Goal: Information Seeking & Learning: Learn about a topic

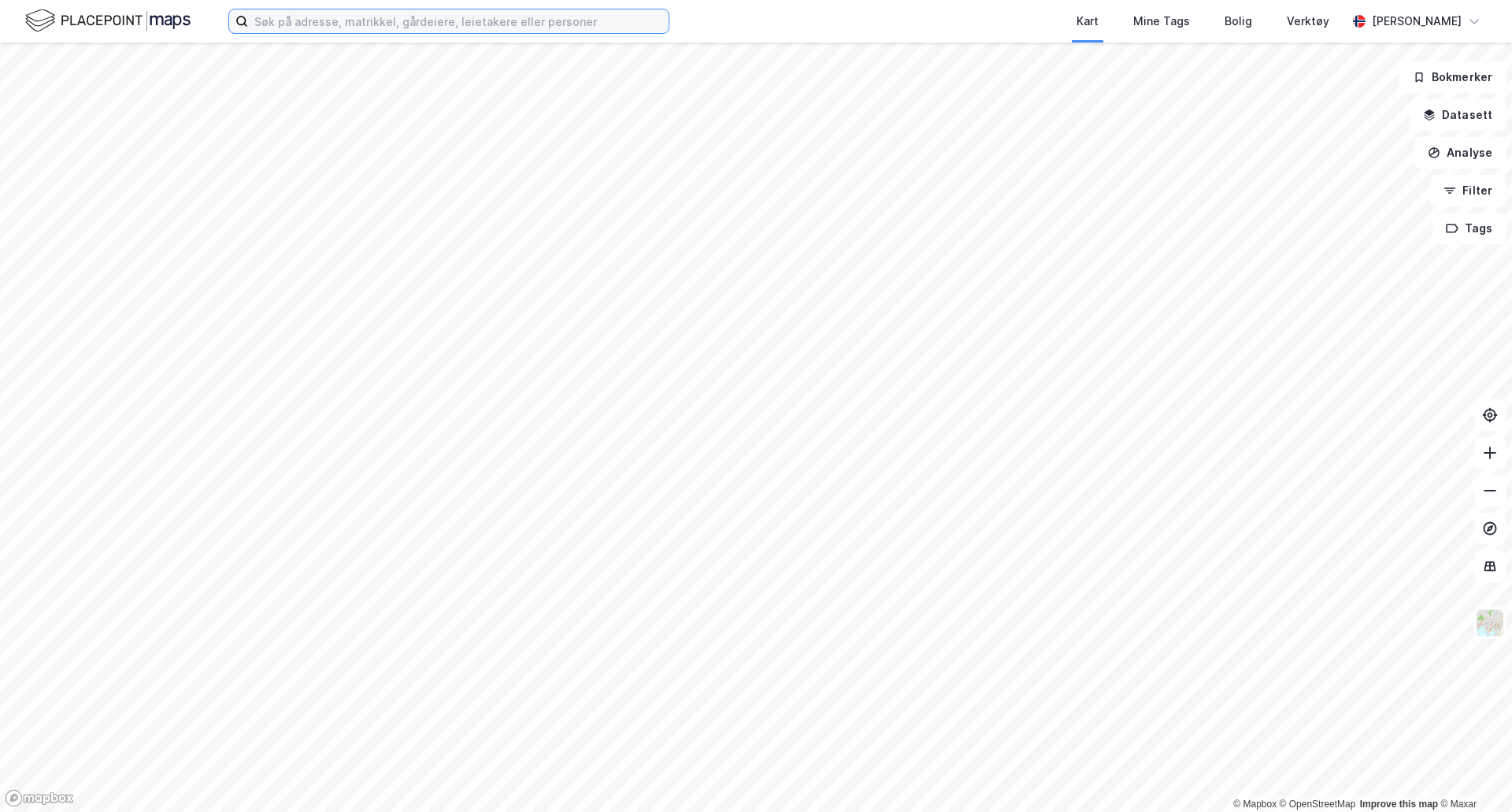
click at [378, 32] on input at bounding box center [458, 21] width 420 height 23
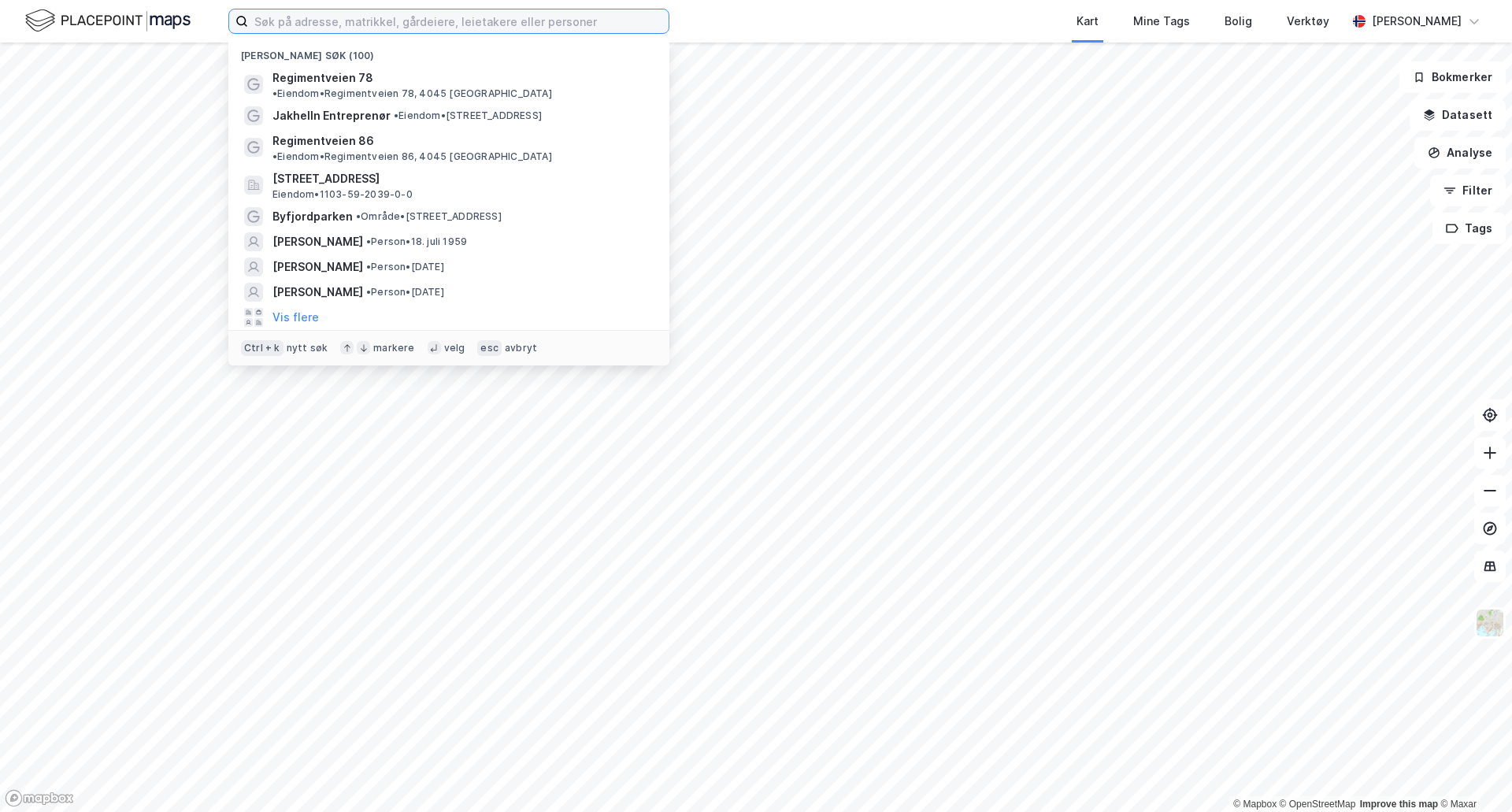
paste input "[PERSON_NAME]"
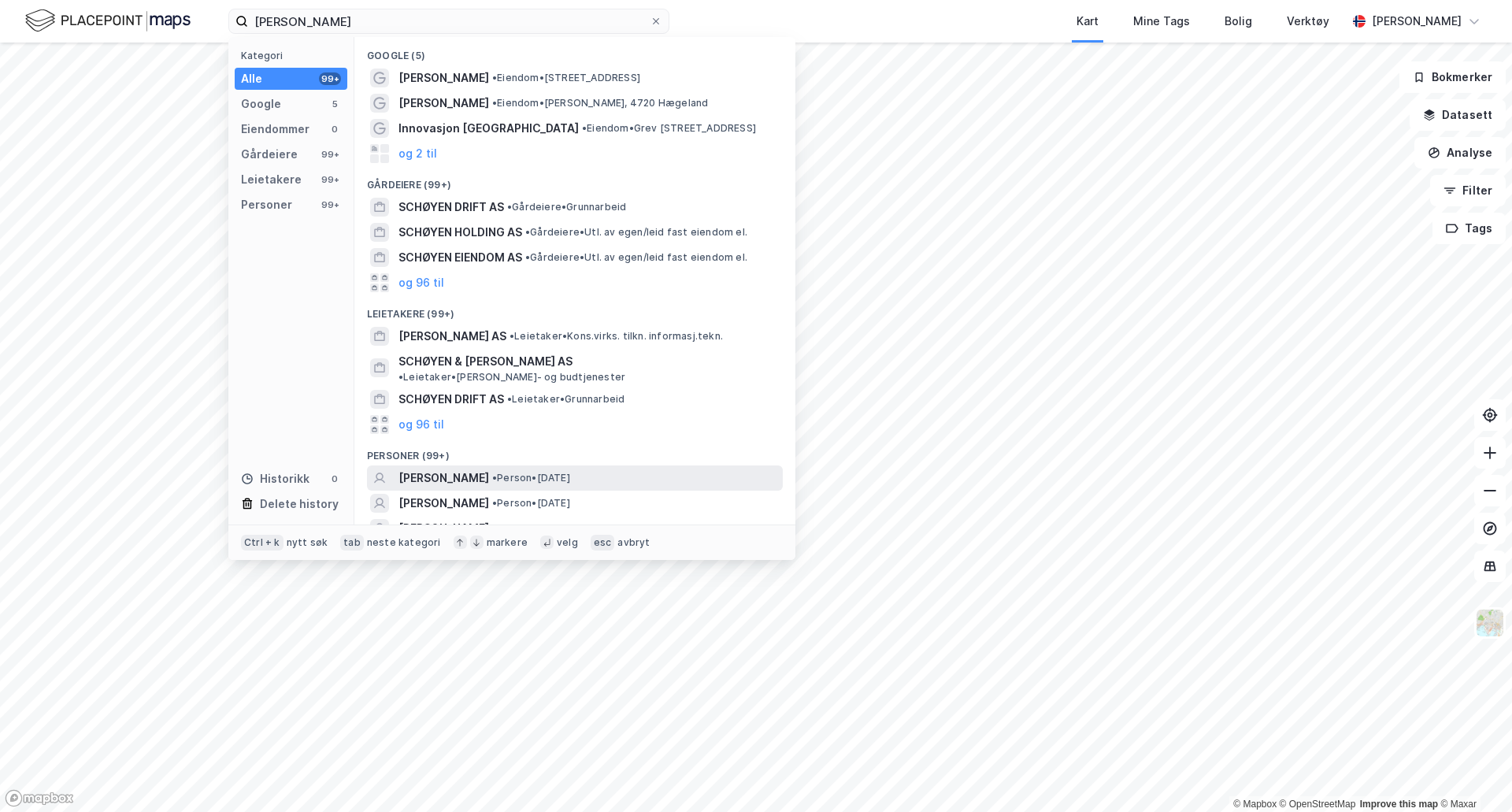
click at [565, 472] on span "• Person • [DATE]" at bounding box center [531, 478] width 78 height 12
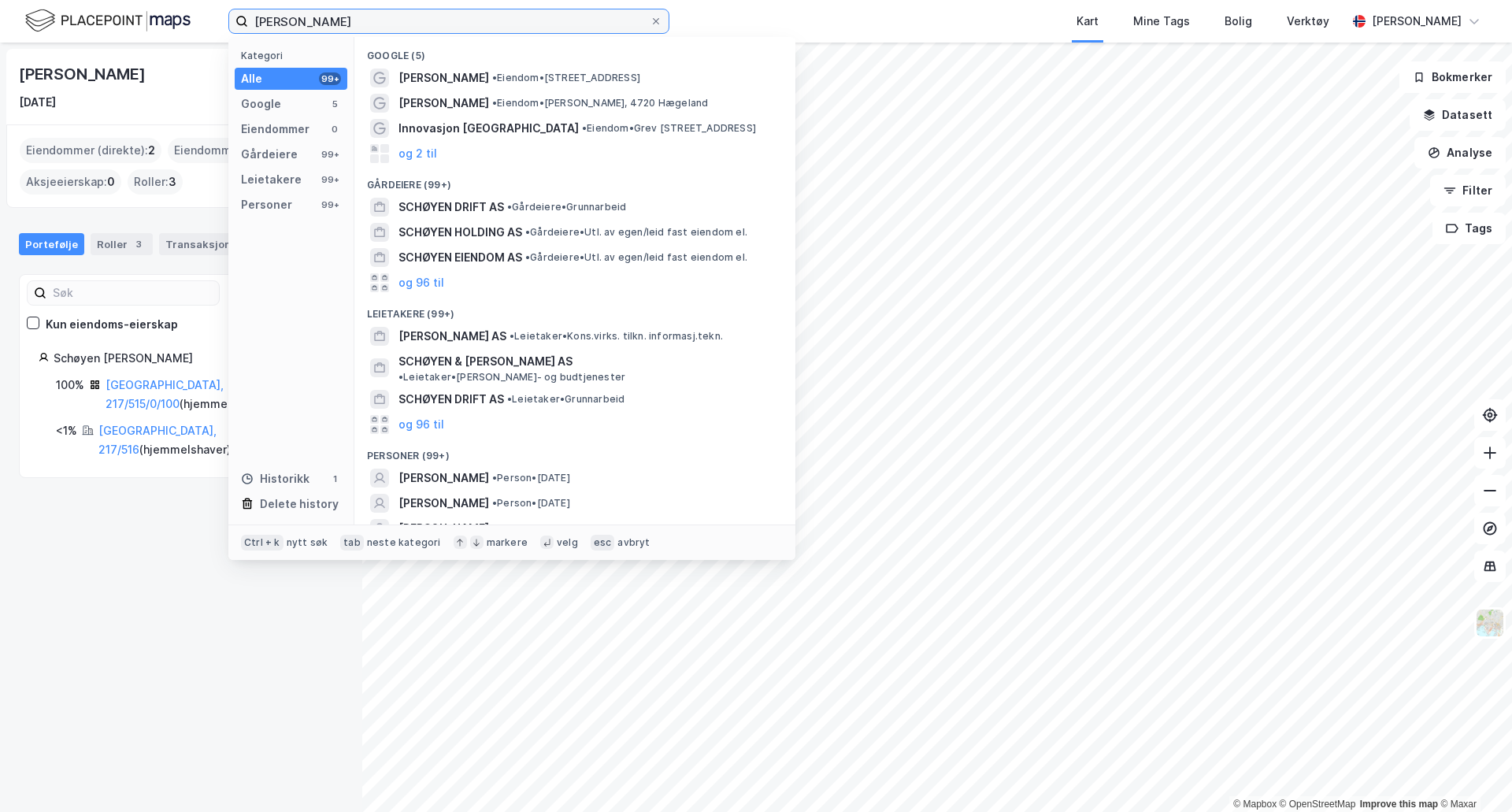
drag, startPoint x: 440, startPoint y: 18, endPoint x: 89, endPoint y: 8, distance: 351.1
click at [89, 8] on div "[PERSON_NAME] Kategori Alle 99+ Google 5 Eiendommer 0 Gårdeiere 99+ Leietakere …" at bounding box center [756, 21] width 1512 height 42
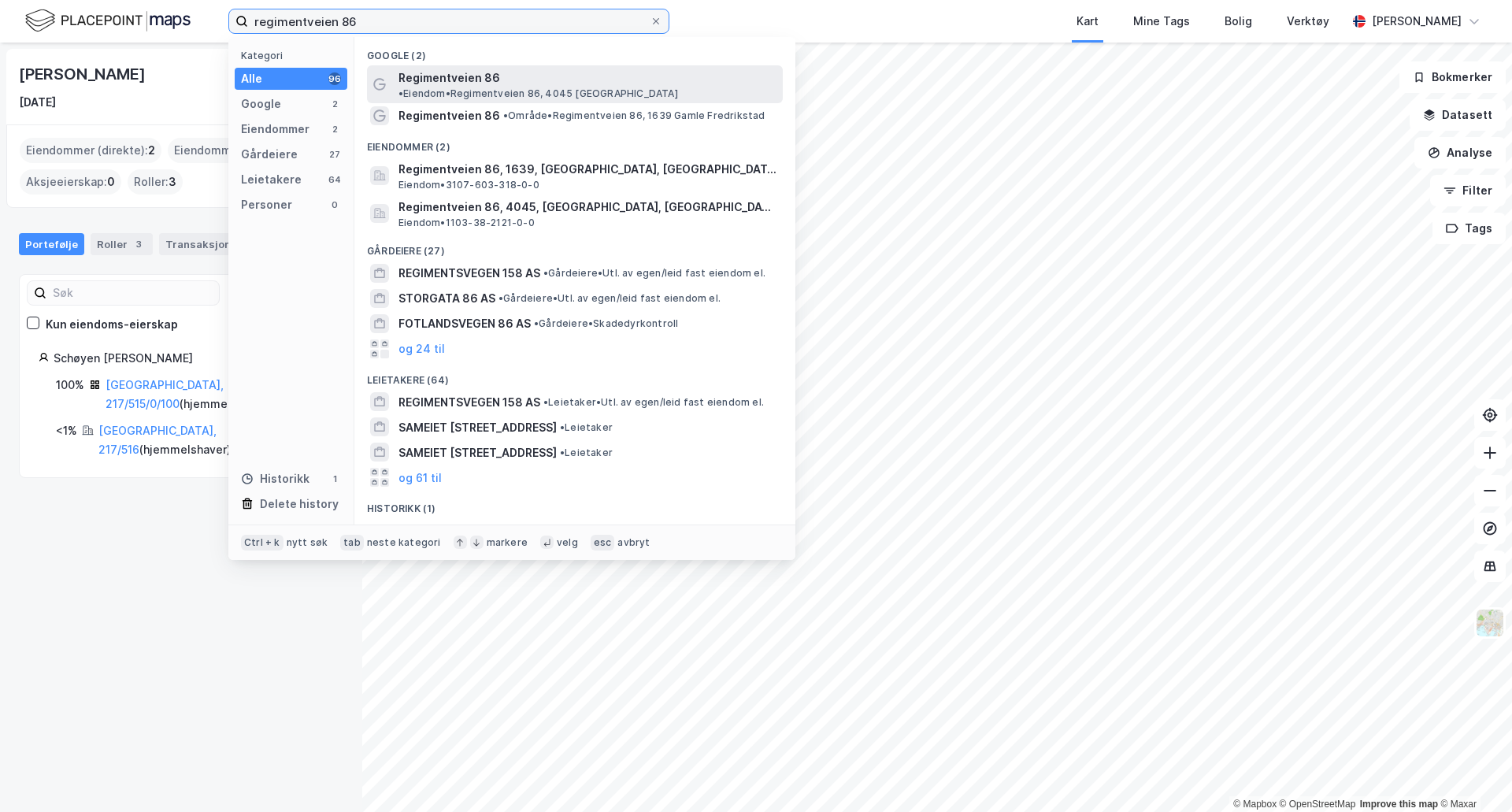
type input "regimentveien 86"
click at [473, 80] on span "Regimentveien 86" at bounding box center [449, 78] width 101 height 19
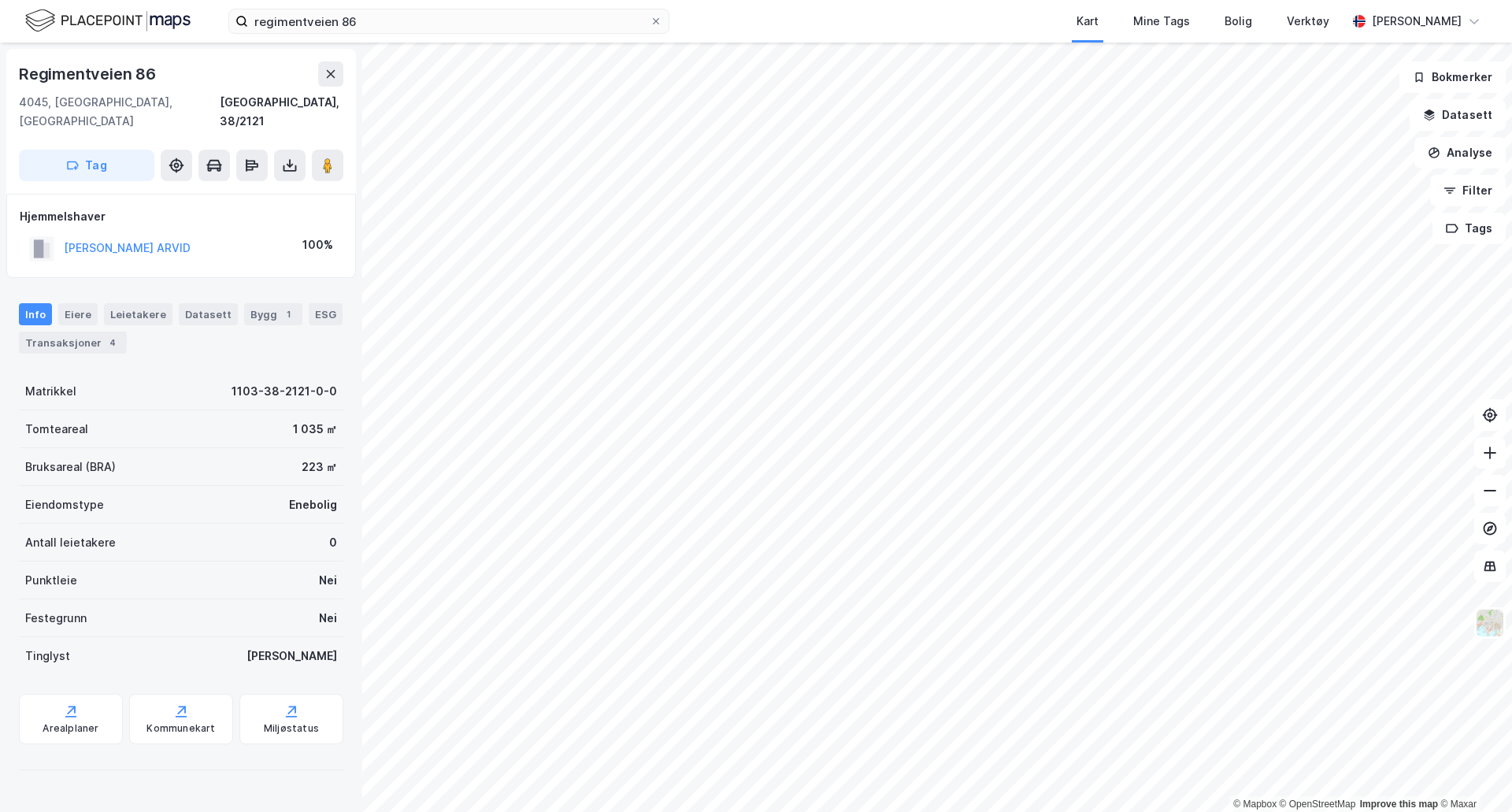
click at [765, 7] on div "regimentveien 86 Kart Mine Tags Bolig Verktøy [PERSON_NAME] © Mapbox © OpenStre…" at bounding box center [756, 406] width 1512 height 812
click at [1462, 151] on button "Analyse" at bounding box center [1460, 153] width 92 height 32
click at [1331, 182] on div "Tegn område" at bounding box center [1323, 186] width 137 height 13
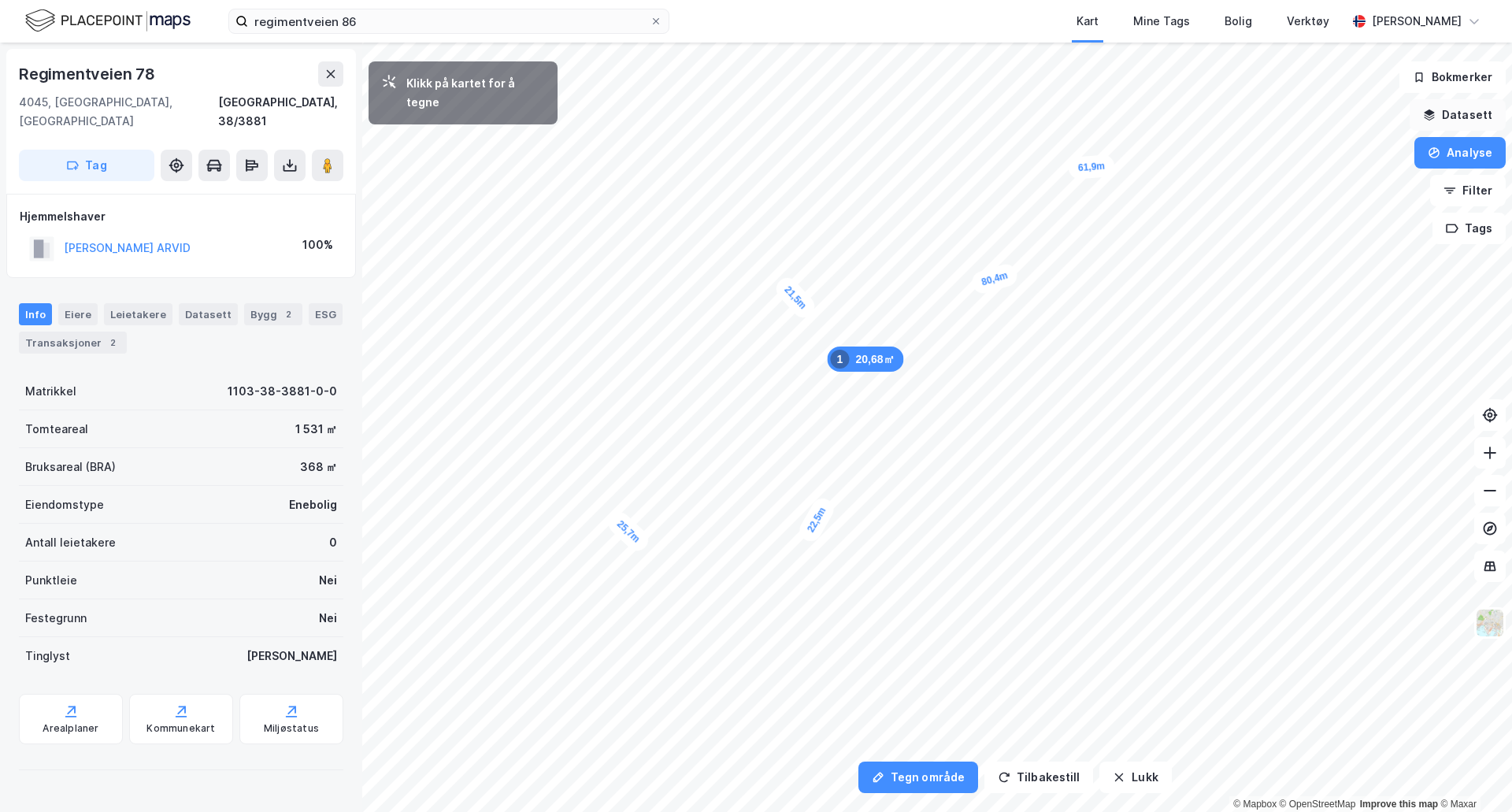
click at [1464, 114] on button "Datasett" at bounding box center [1457, 115] width 96 height 32
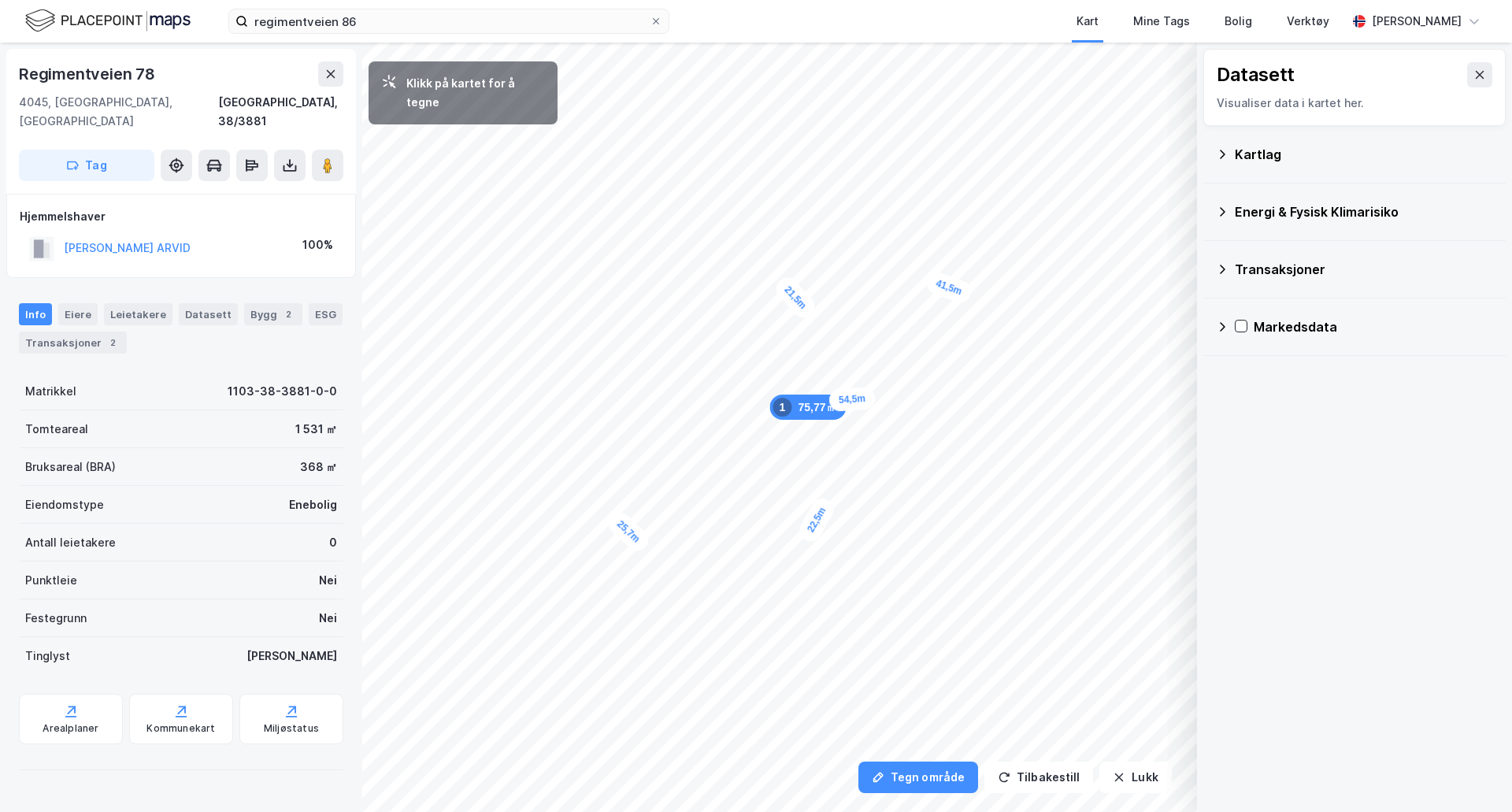
click at [1226, 152] on icon at bounding box center [1221, 154] width 12 height 12
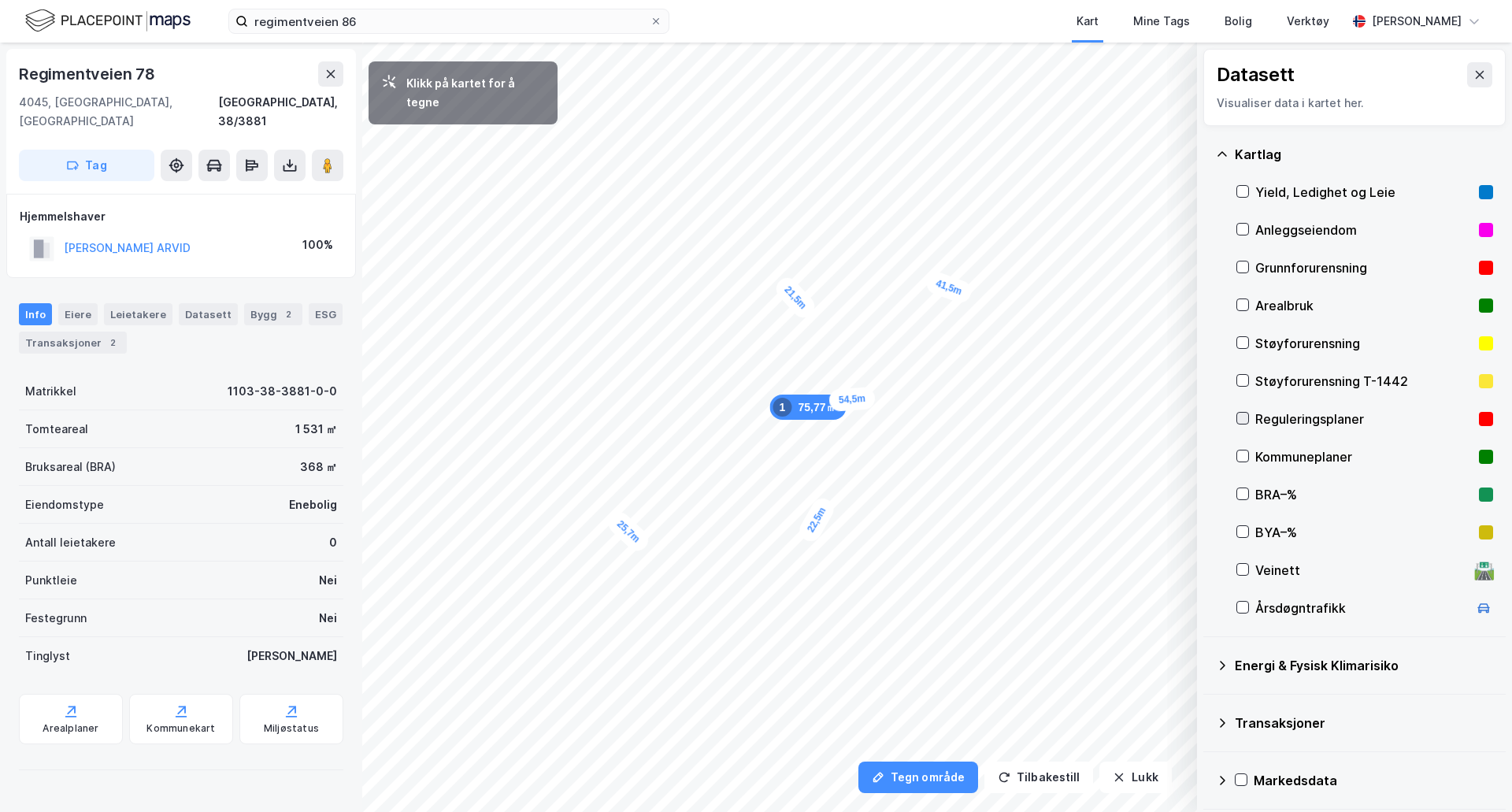
click at [1245, 413] on icon at bounding box center [1242, 419] width 11 height 11
click at [1475, 72] on icon at bounding box center [1479, 75] width 8 height 7
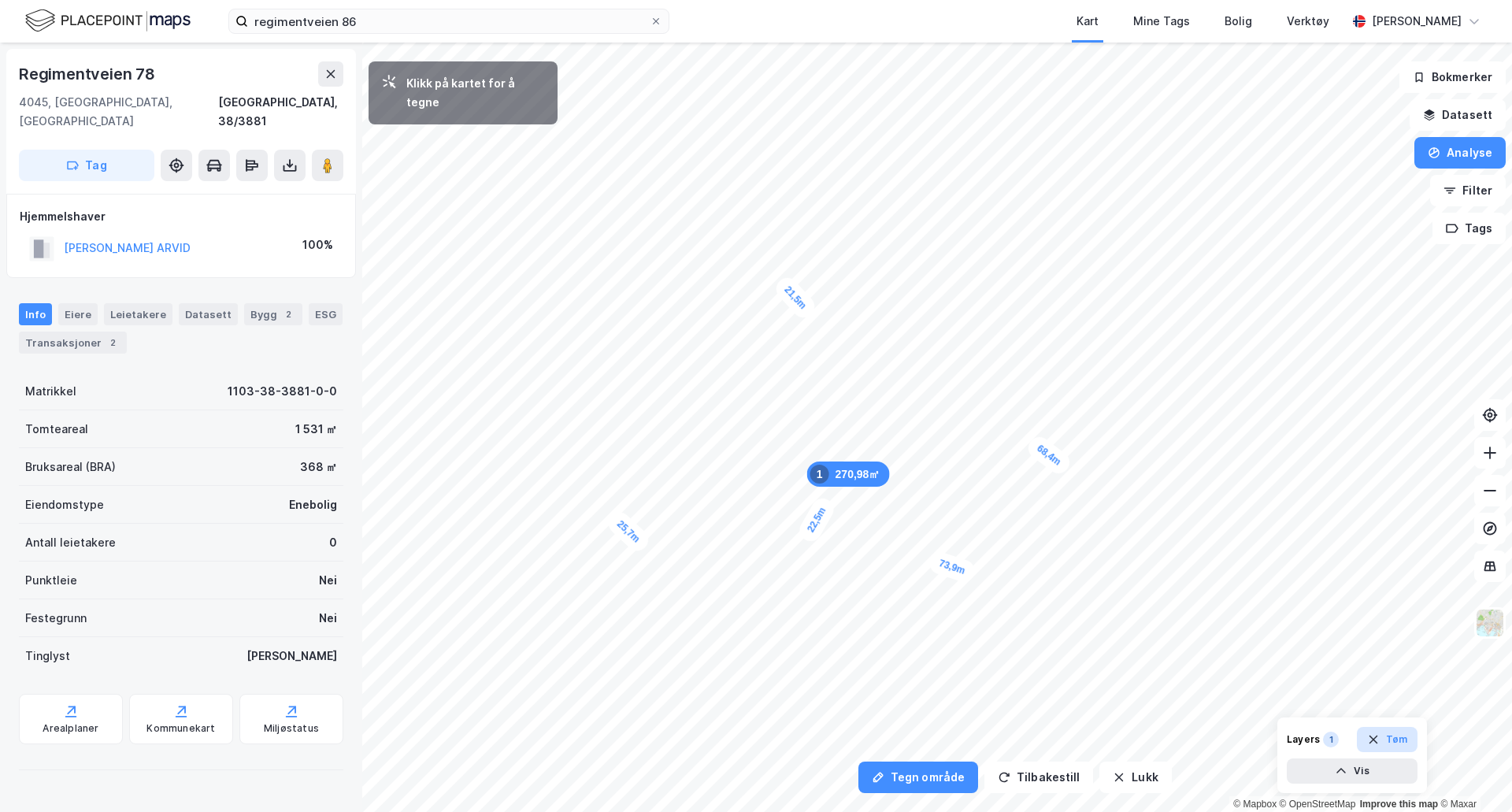
click at [1394, 732] on button "Tøm" at bounding box center [1387, 739] width 61 height 25
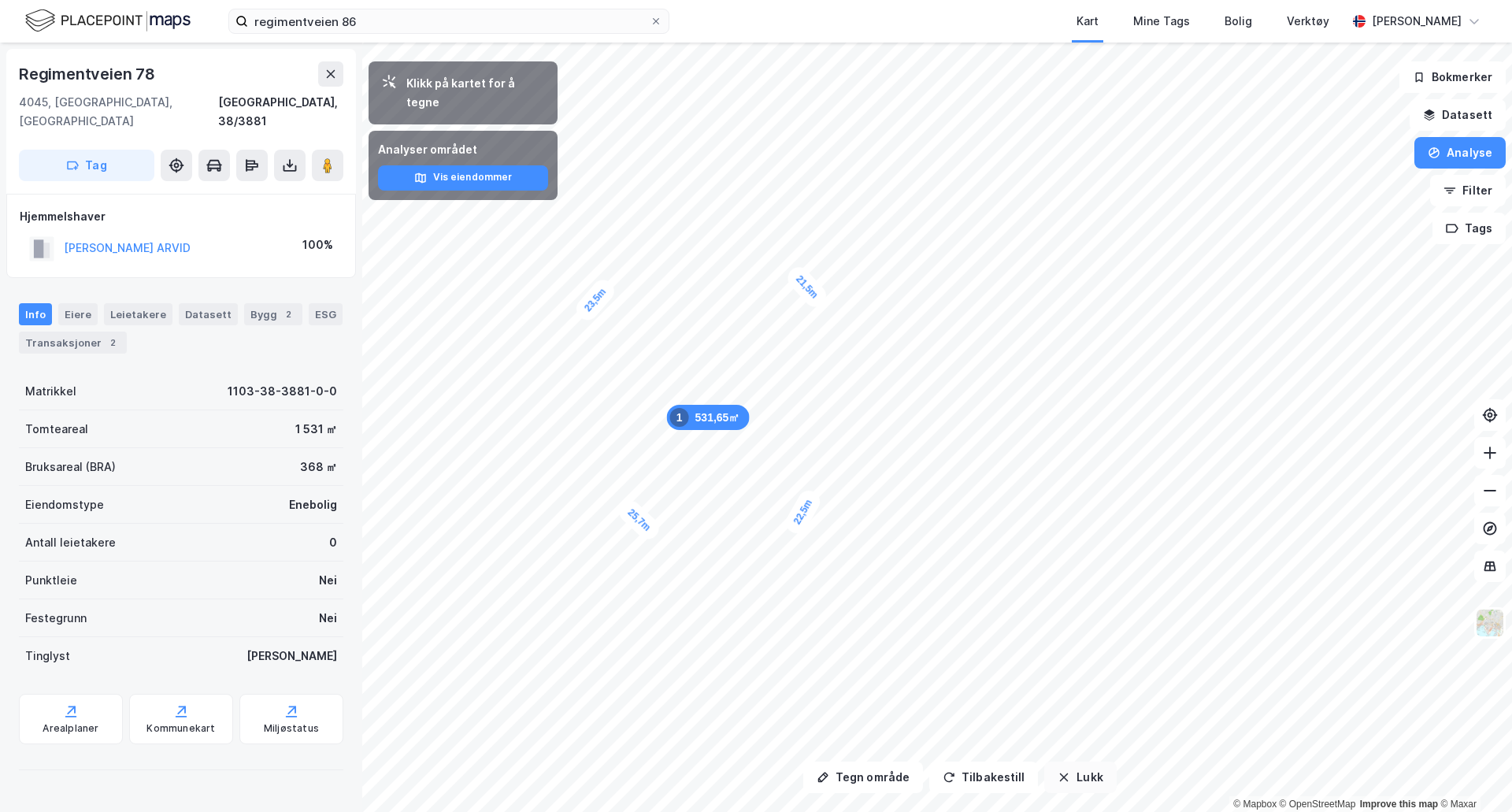
click at [1075, 780] on button "Lukk" at bounding box center [1079, 777] width 72 height 32
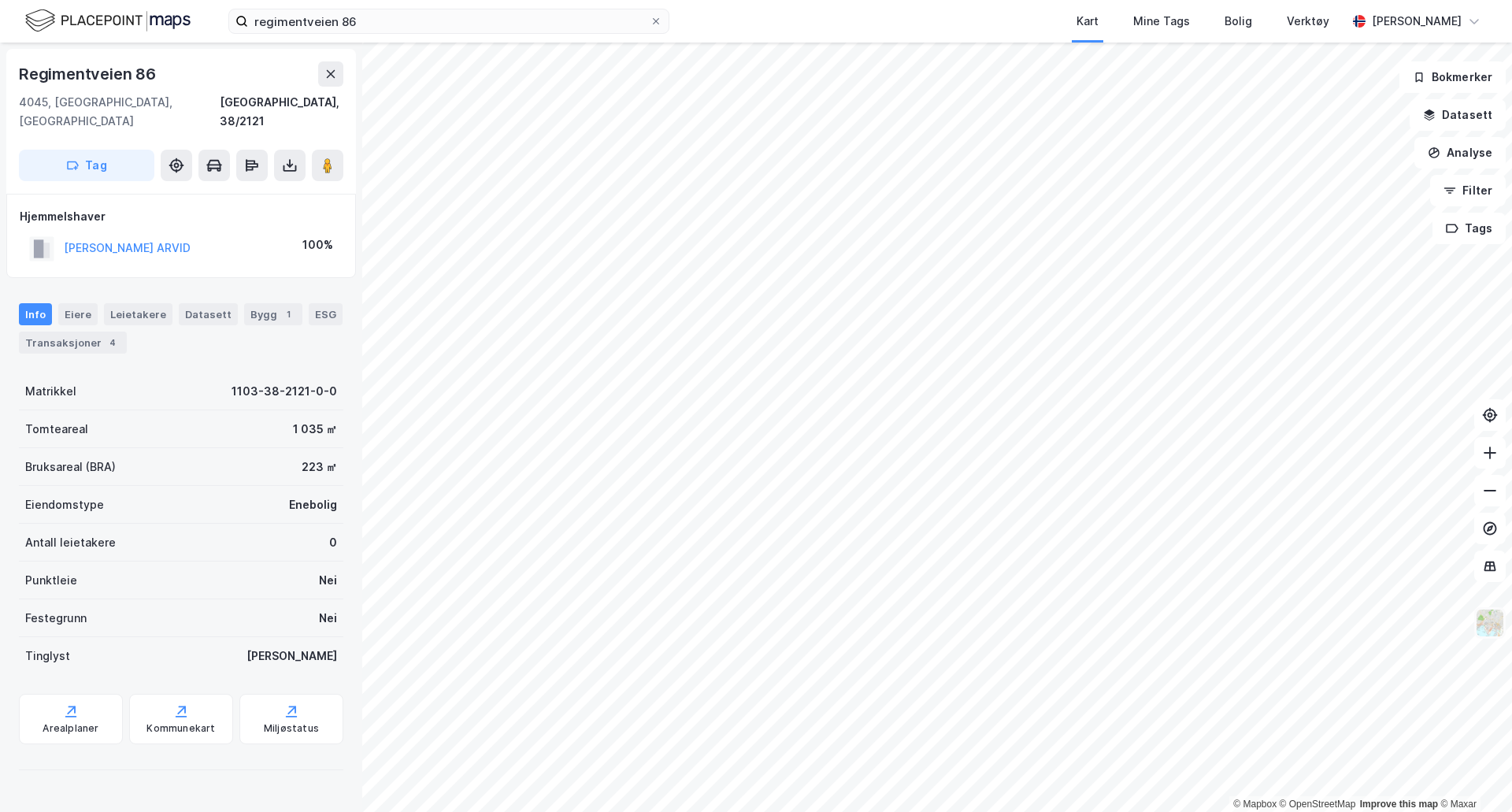
click at [1494, 633] on img at bounding box center [1490, 623] width 30 height 30
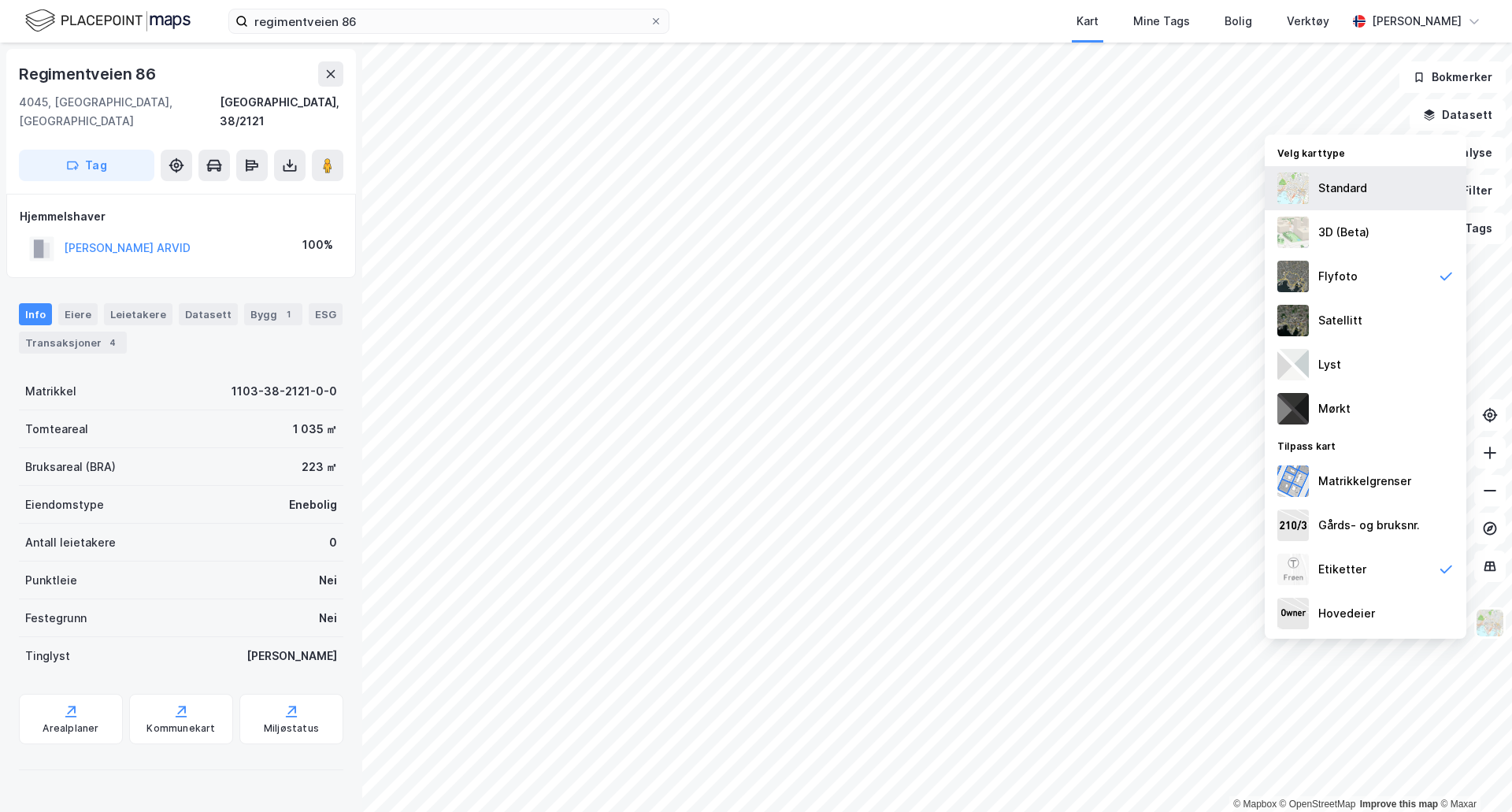
click at [1334, 194] on div "Standard" at bounding box center [1343, 188] width 49 height 19
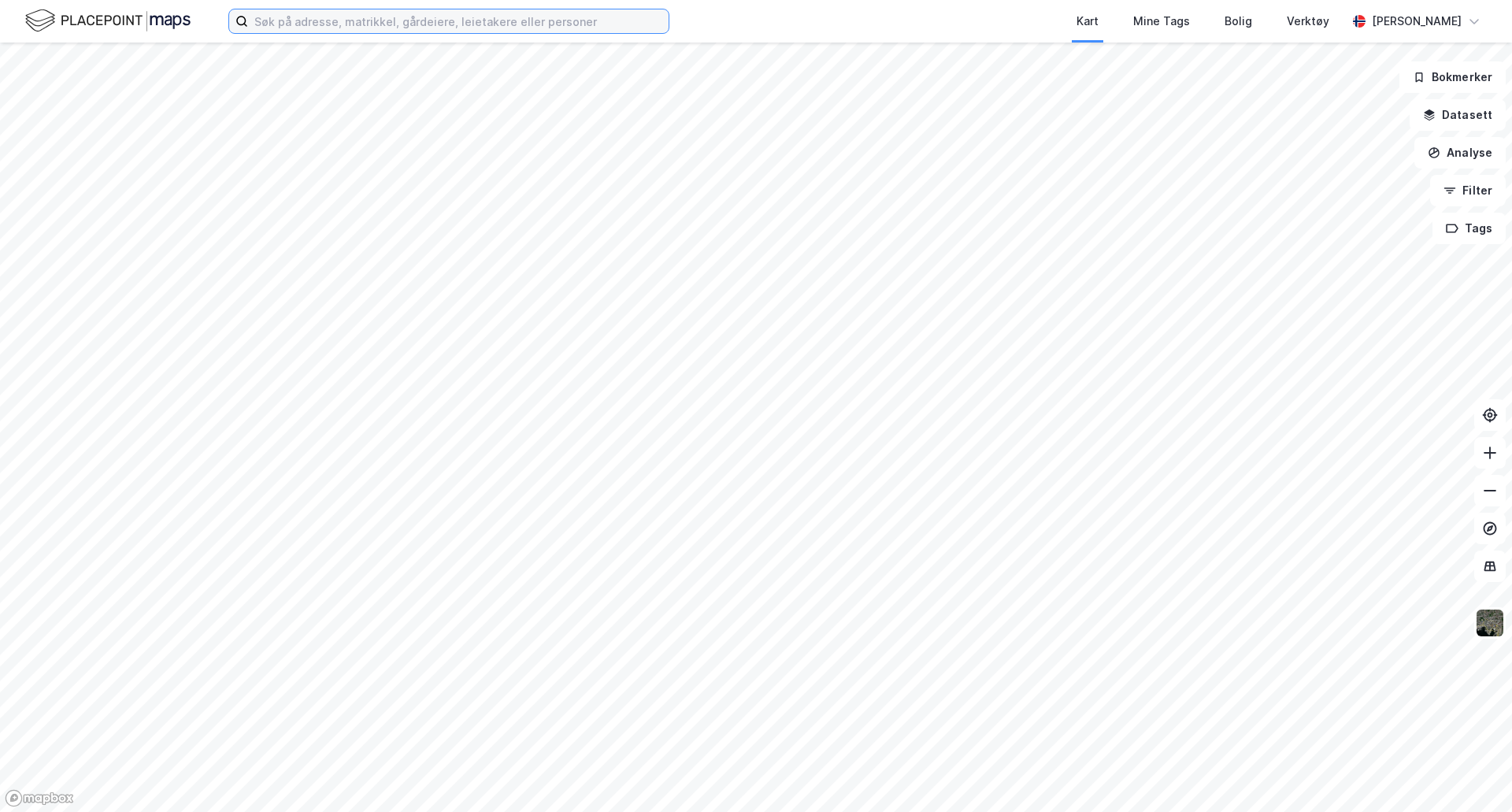
click at [299, 18] on input at bounding box center [458, 21] width 420 height 23
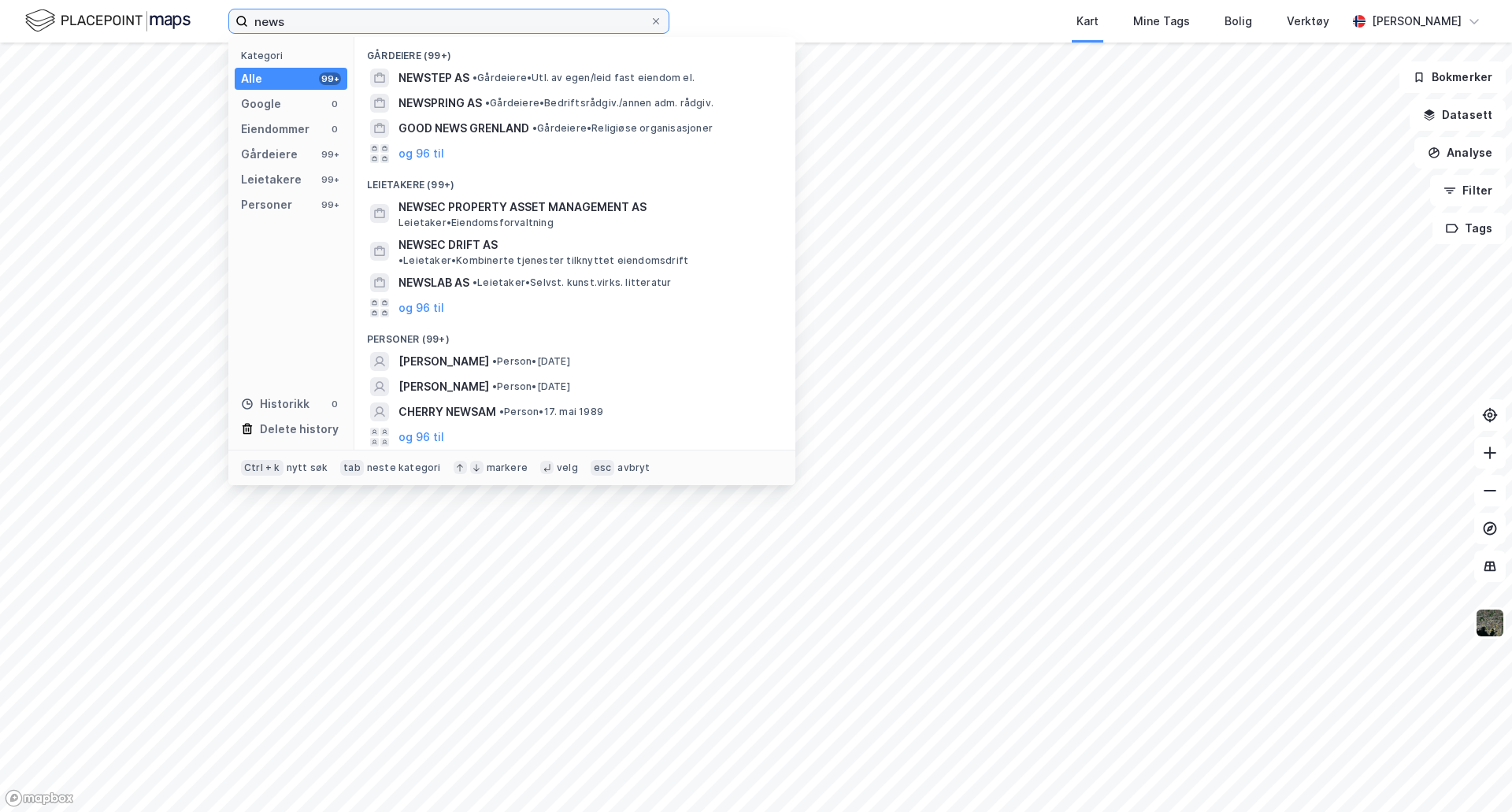
drag, startPoint x: 308, startPoint y: 12, endPoint x: 225, endPoint y: 23, distance: 83.7
click at [225, 23] on div "news Kategori Alle 99+ Google 0 Eiendommer 0 Gårdeiere 99+ Leietakere 99+ Perso…" at bounding box center [756, 21] width 1512 height 42
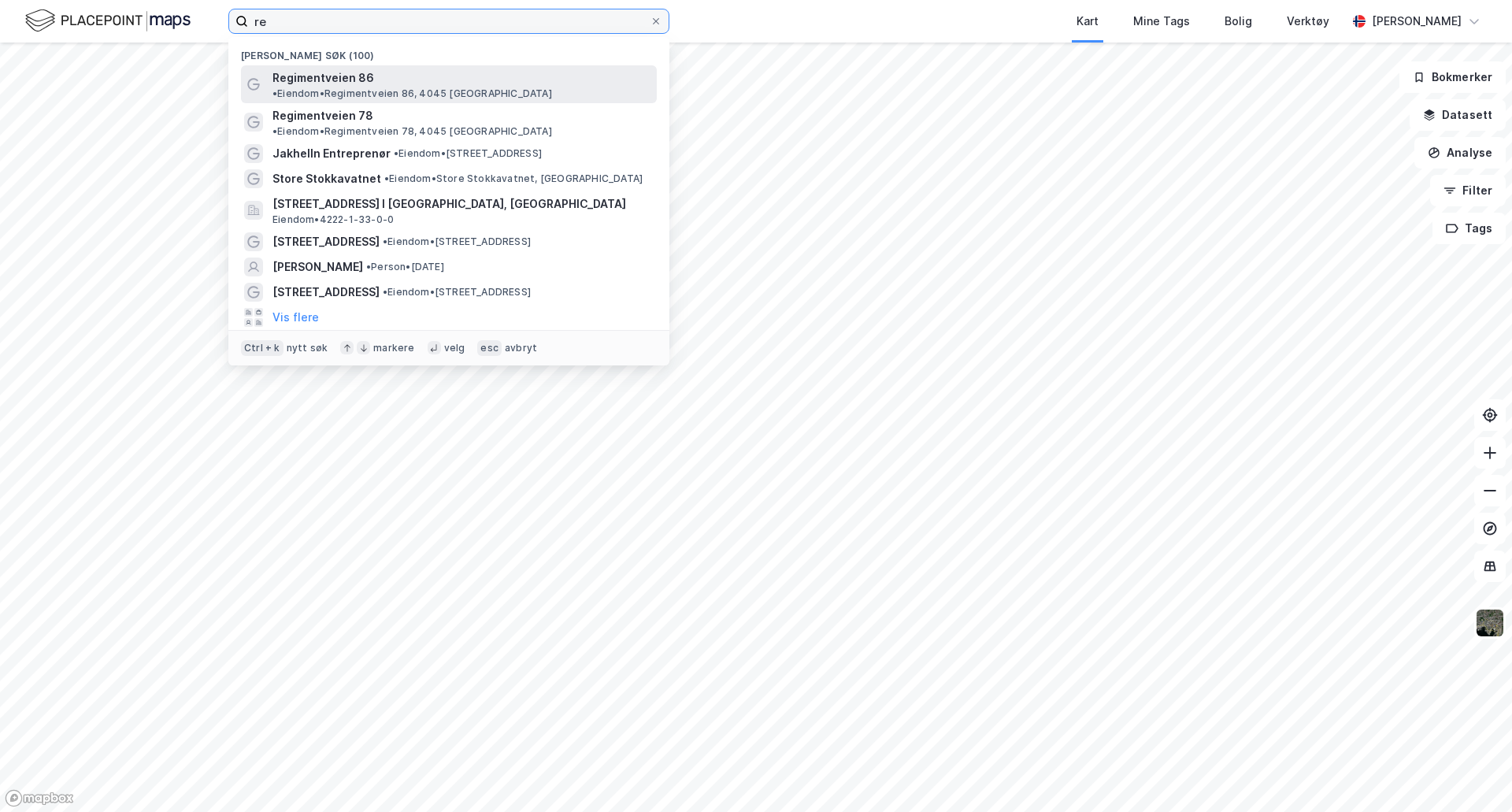
type input "re"
click at [351, 72] on span "Regimentveien 86" at bounding box center [323, 78] width 101 height 19
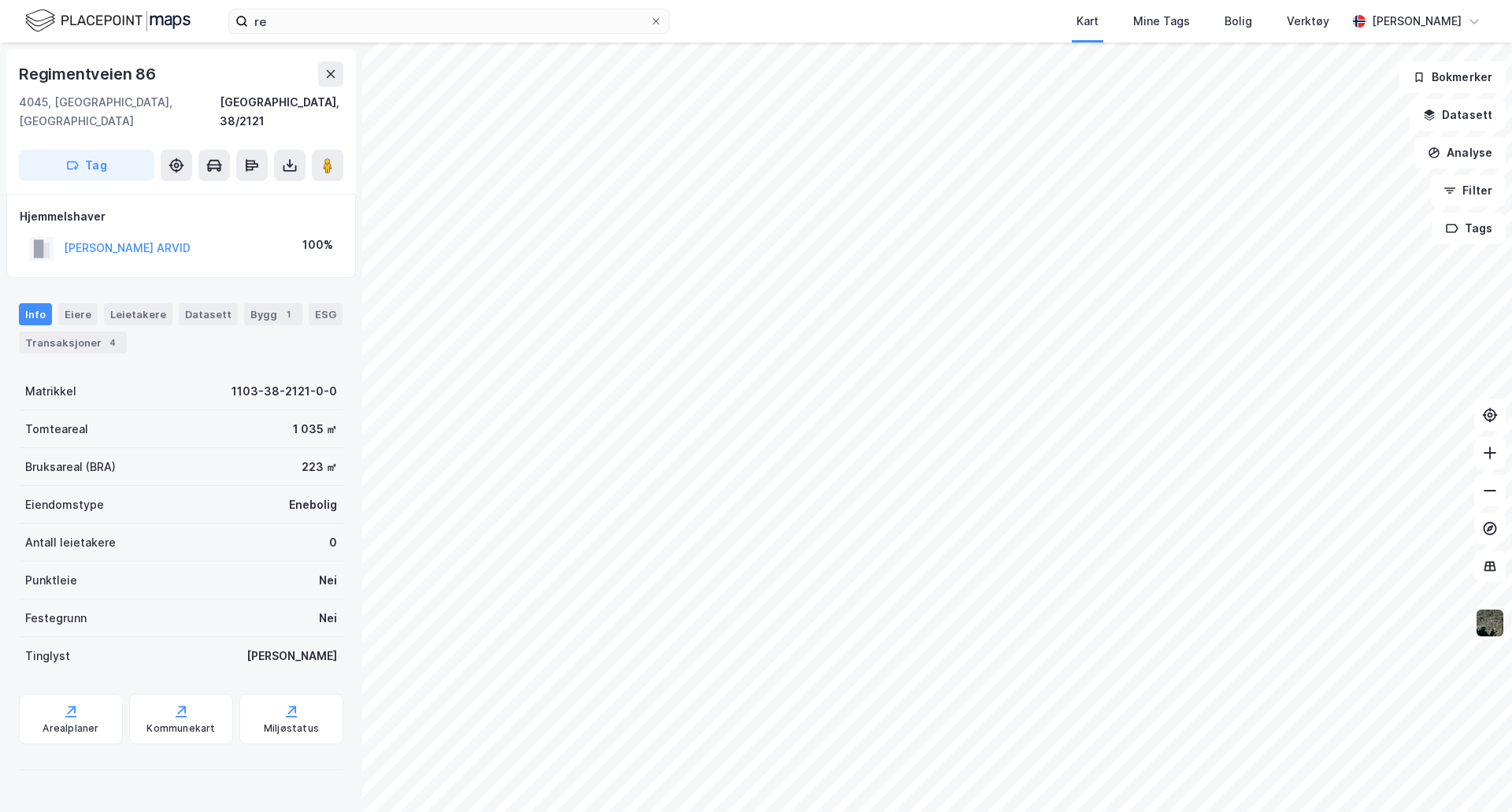
click at [1494, 626] on img at bounding box center [1490, 623] width 30 height 30
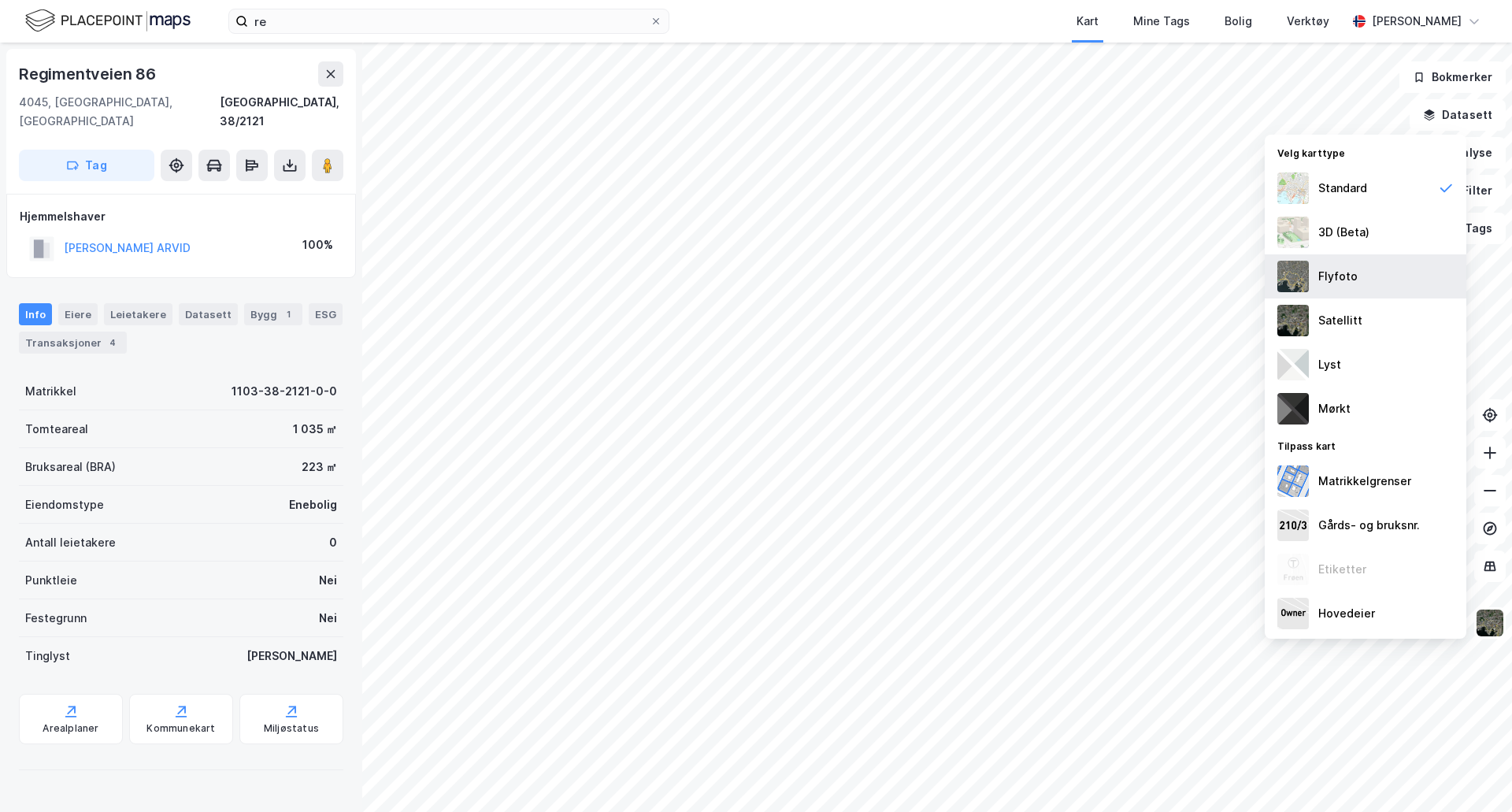
click at [1349, 284] on div "Flyfoto" at bounding box center [1338, 276] width 39 height 19
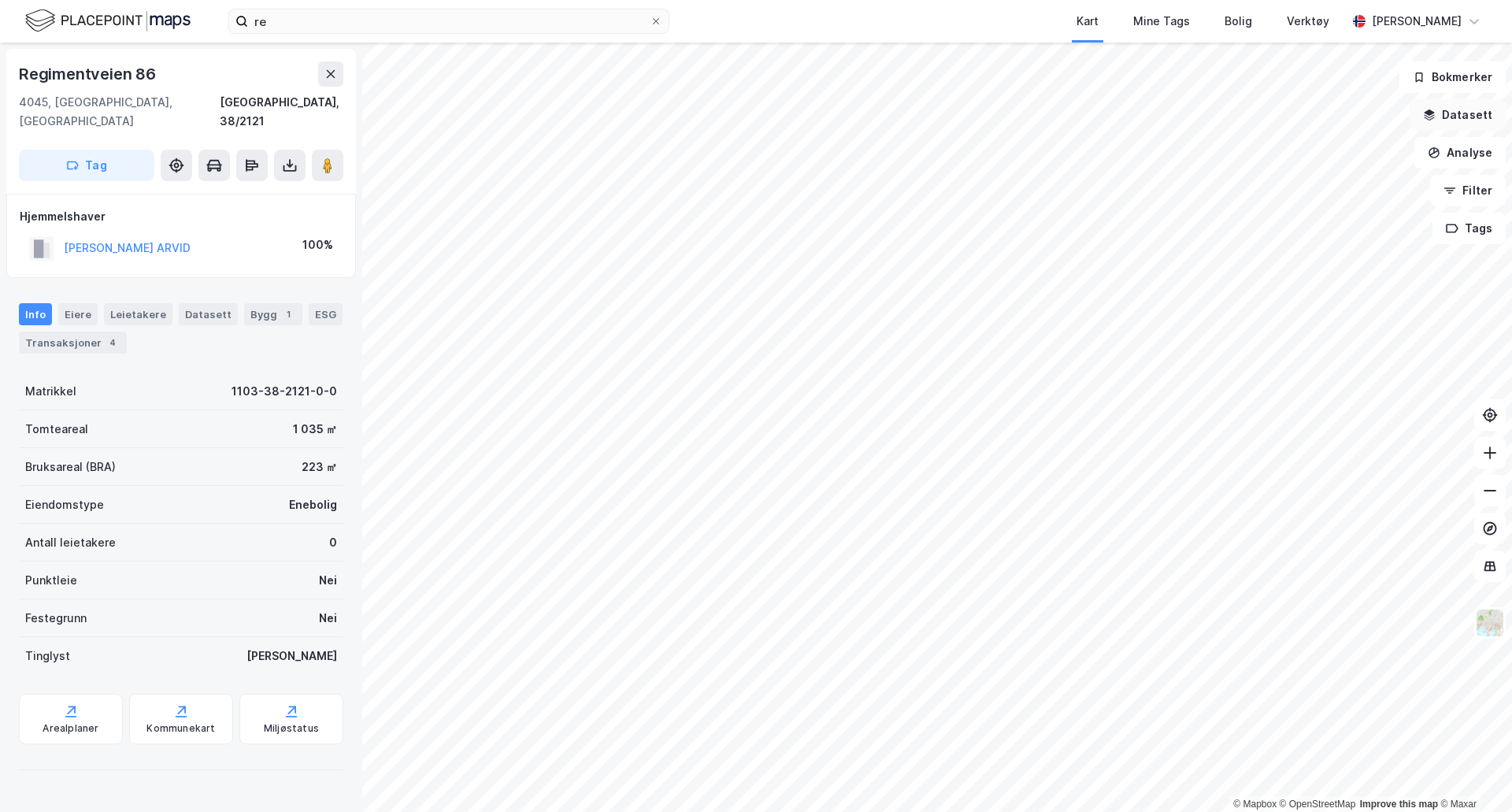
click at [1465, 119] on button "Datasett" at bounding box center [1457, 115] width 96 height 32
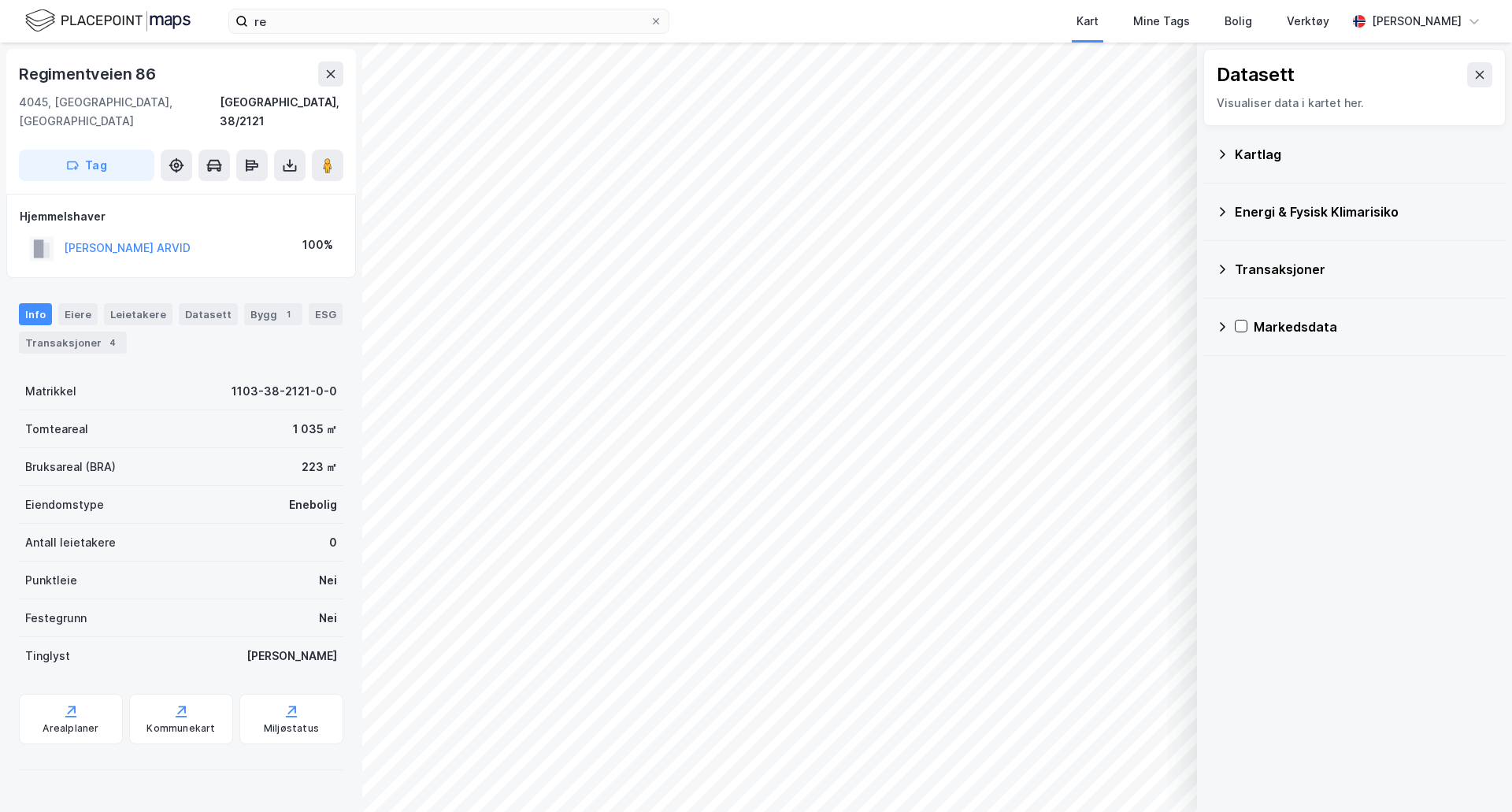
click at [1221, 158] on icon at bounding box center [1221, 154] width 12 height 12
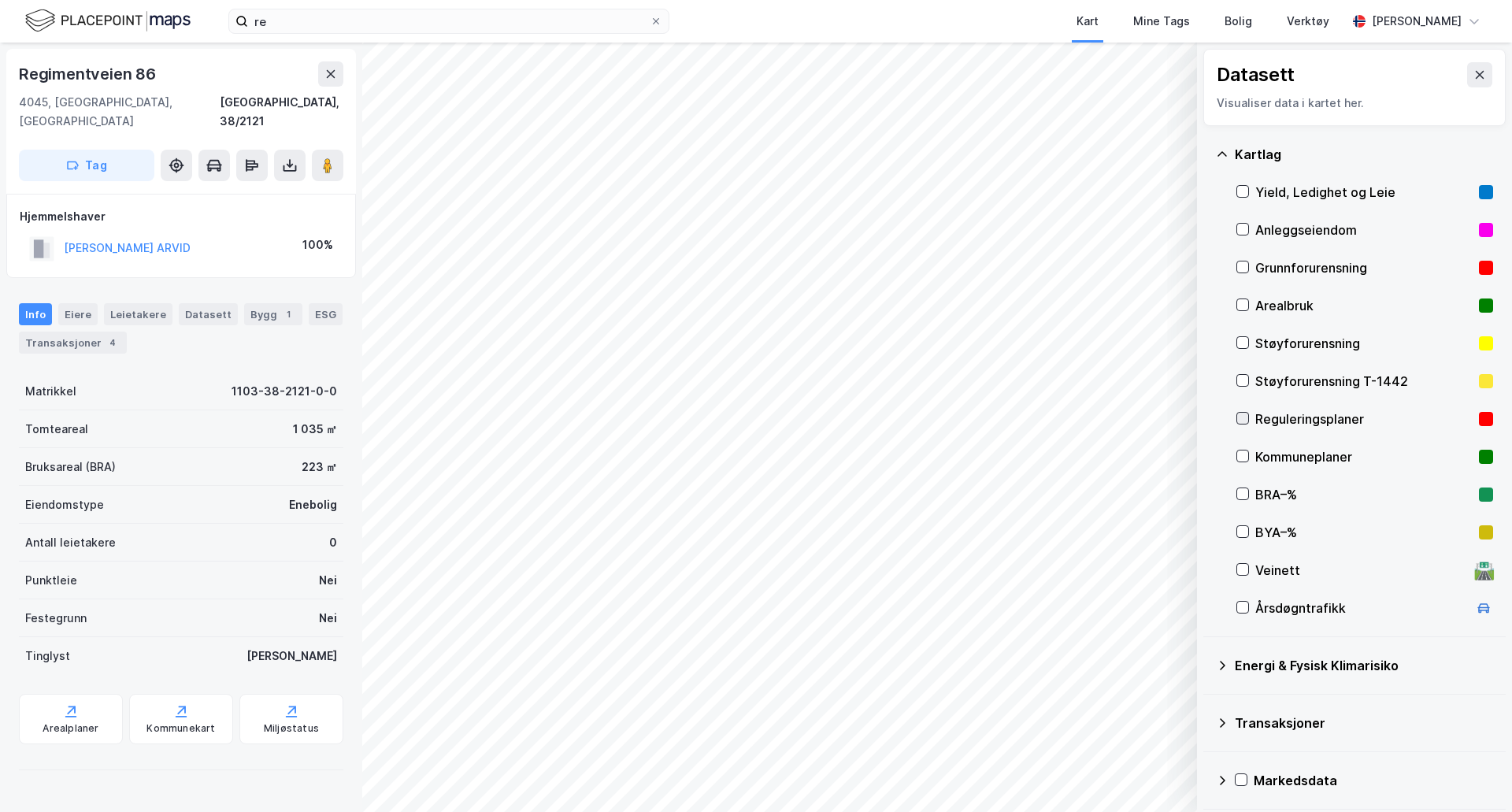
click at [1246, 414] on icon at bounding box center [1242, 419] width 11 height 11
click at [1473, 72] on icon at bounding box center [1478, 74] width 12 height 12
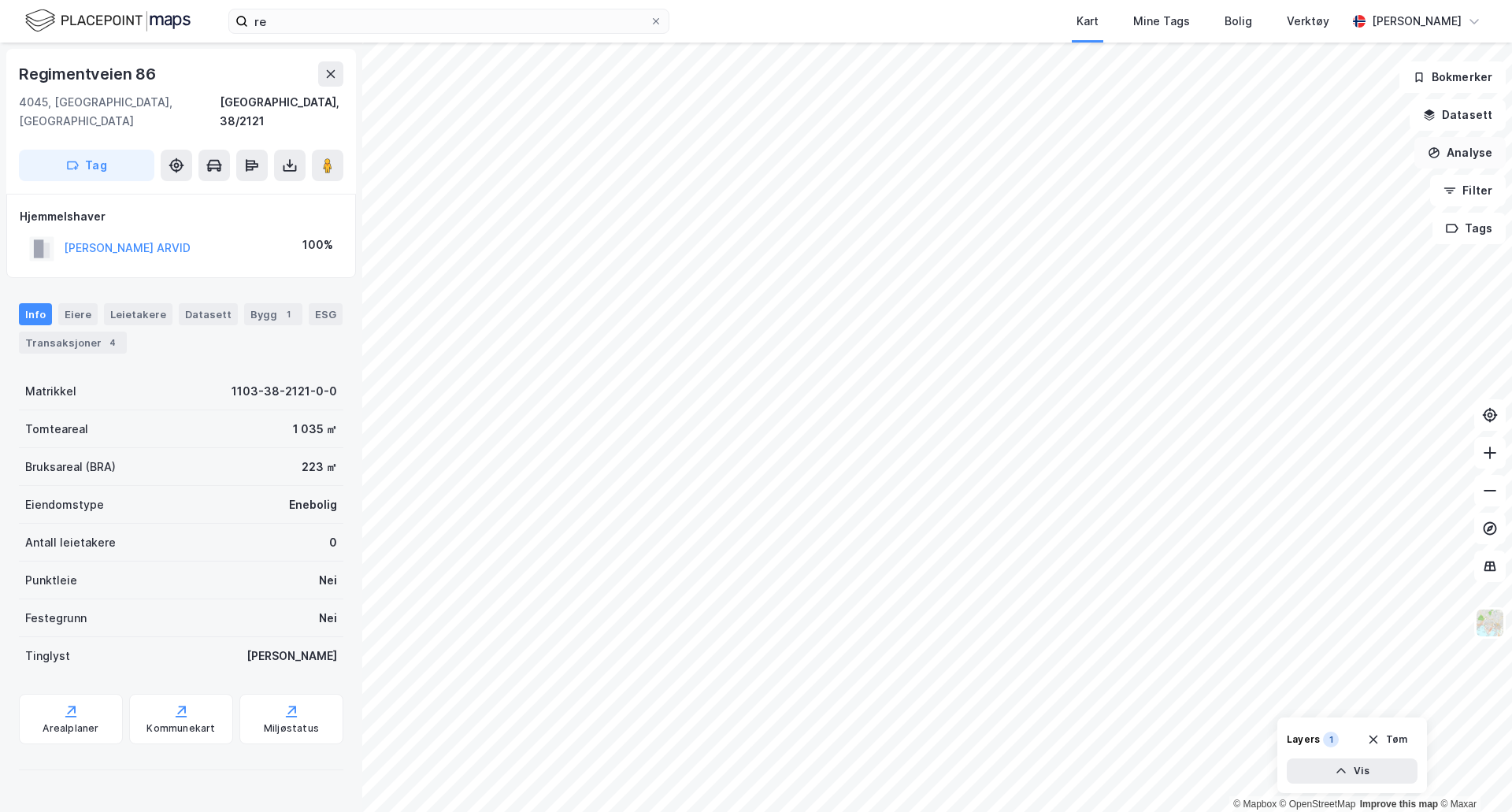
click at [1451, 146] on button "Analyse" at bounding box center [1460, 153] width 92 height 32
click at [1317, 188] on div "Tegn område" at bounding box center [1323, 186] width 137 height 13
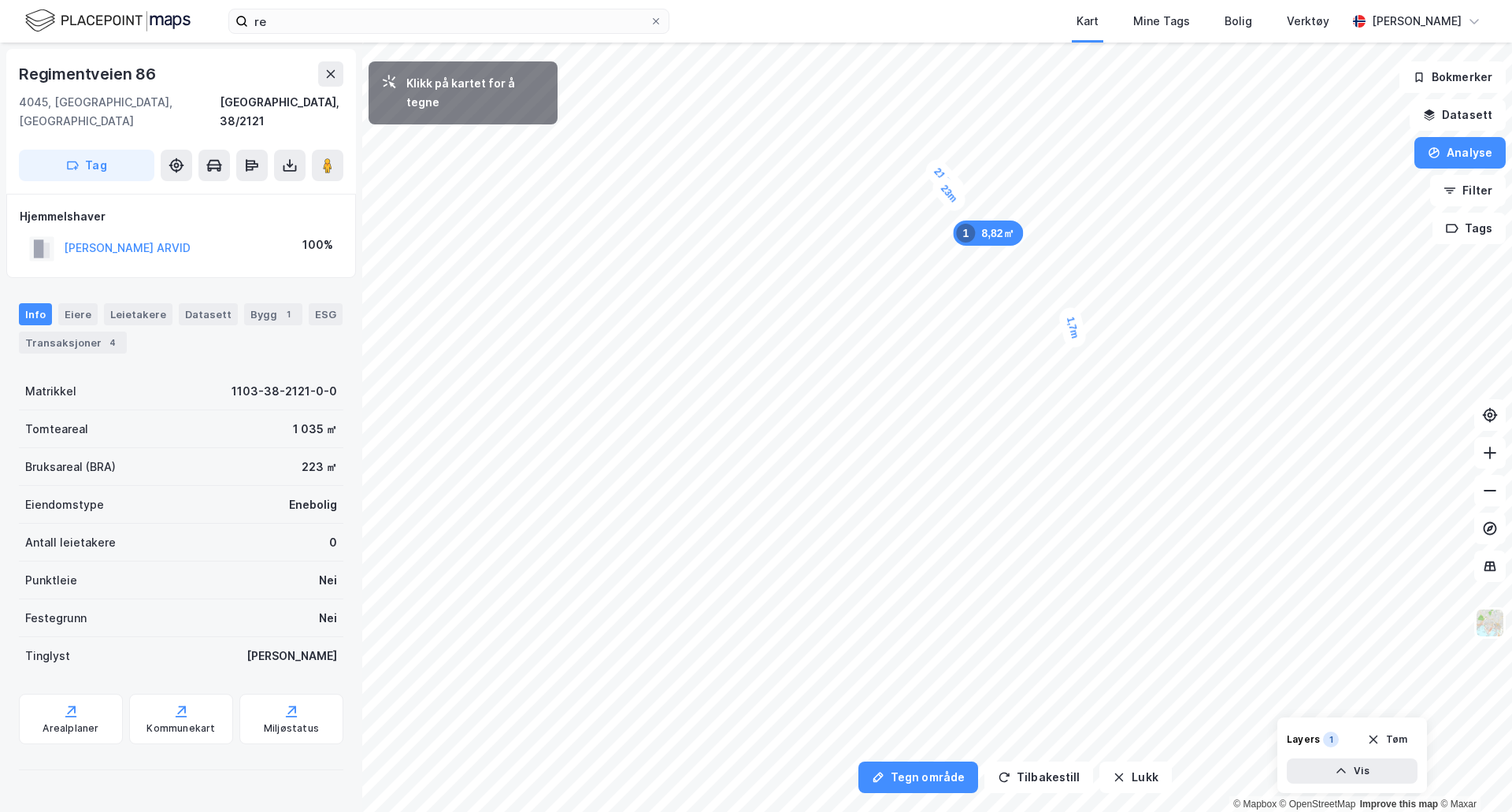
click at [1076, 343] on div "1,7m" at bounding box center [1073, 328] width 32 height 45
